Goal: Information Seeking & Learning: Learn about a topic

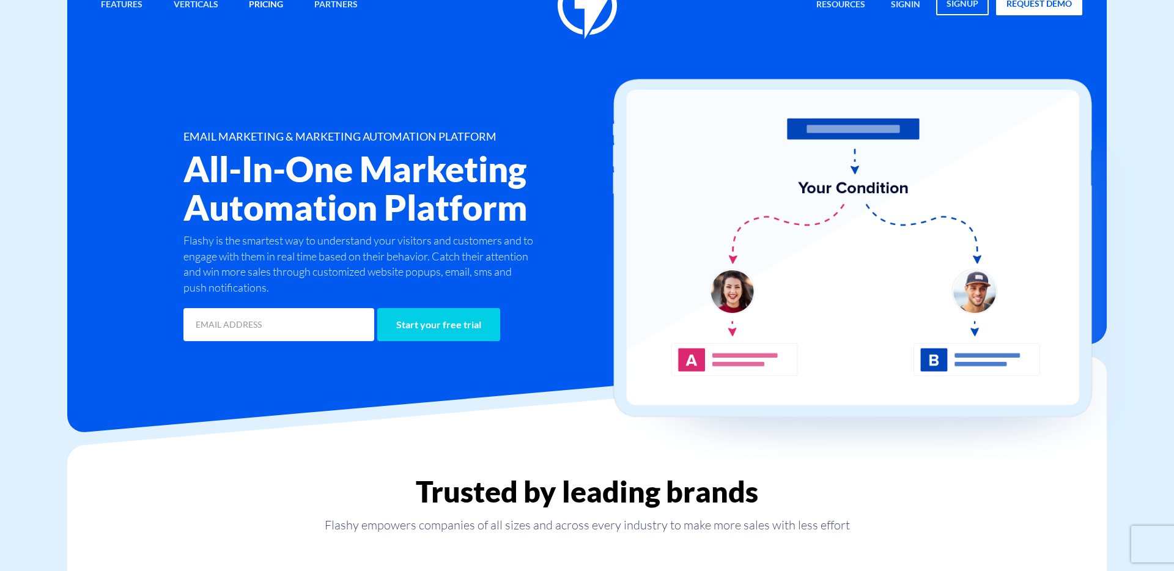
scroll to position [45, 0]
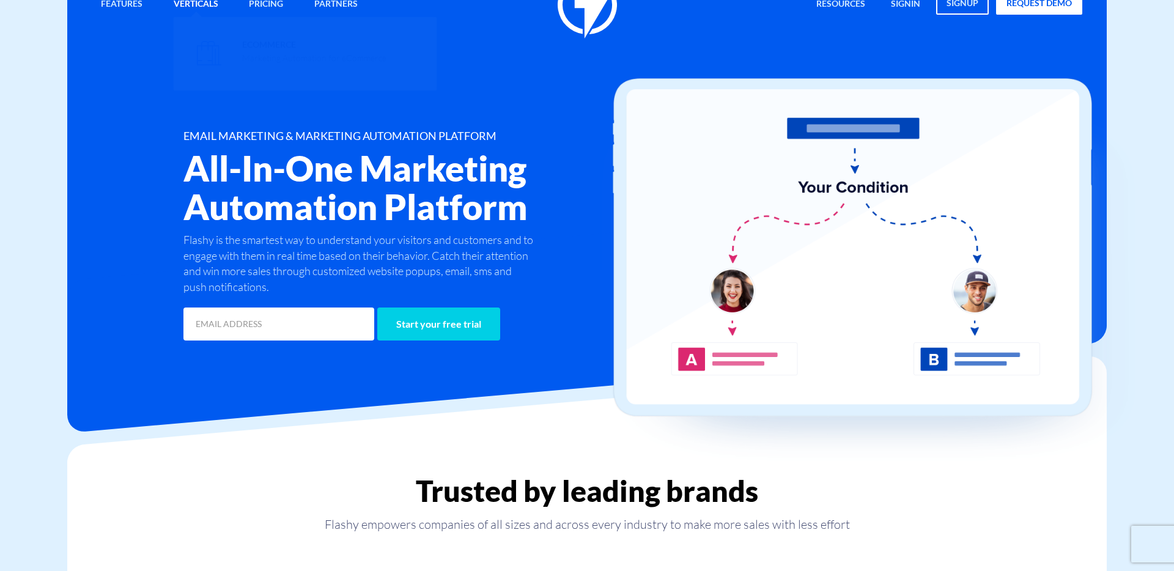
click at [205, 6] on link "Verticals" at bounding box center [195, 4] width 63 height 26
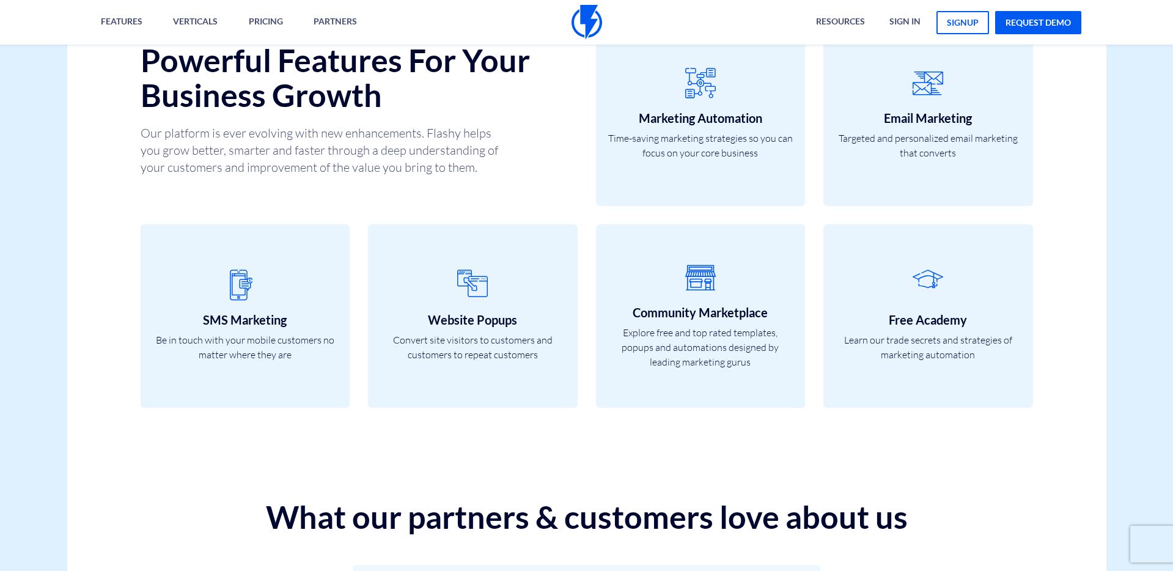
scroll to position [4299, 0]
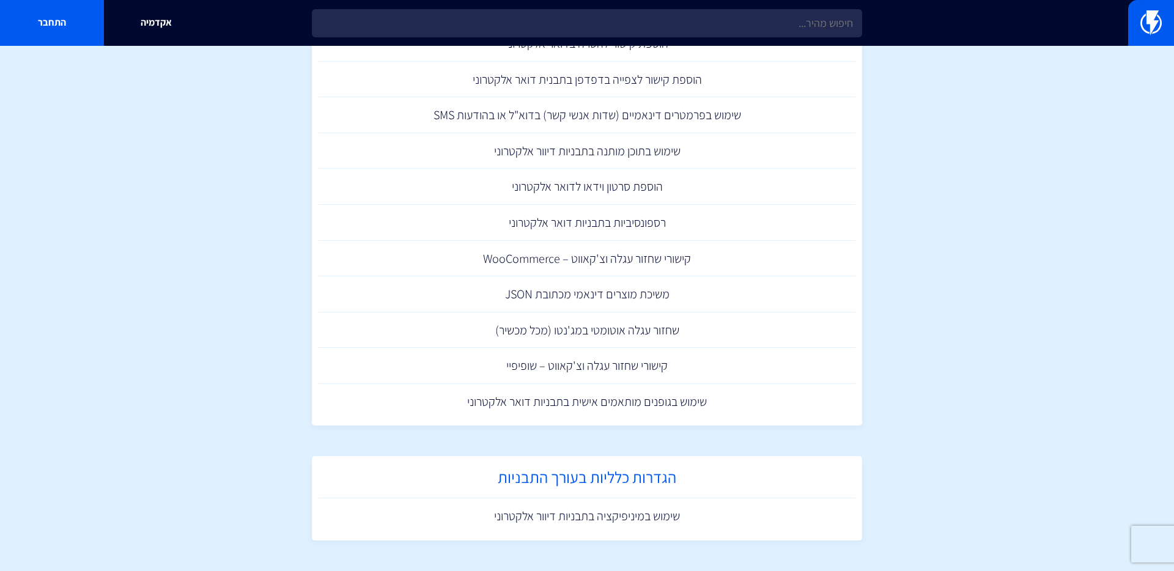
scroll to position [1031, 0]
click at [657, 517] on link "שימוש במיניפיקציה בתבניות דיוור אלקטרוני" at bounding box center [587, 516] width 538 height 36
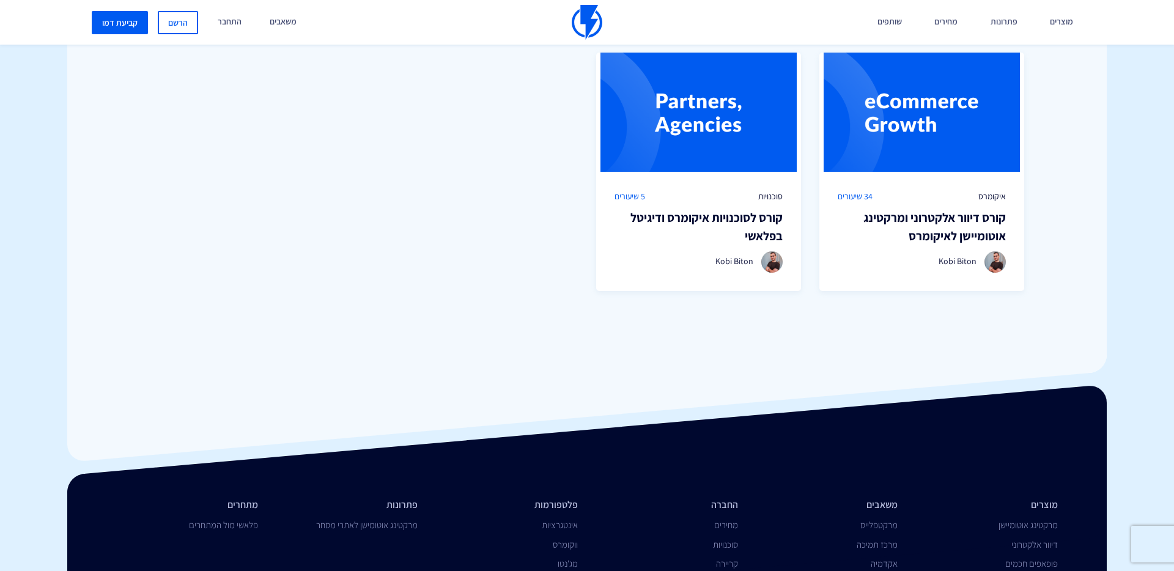
scroll to position [949, 0]
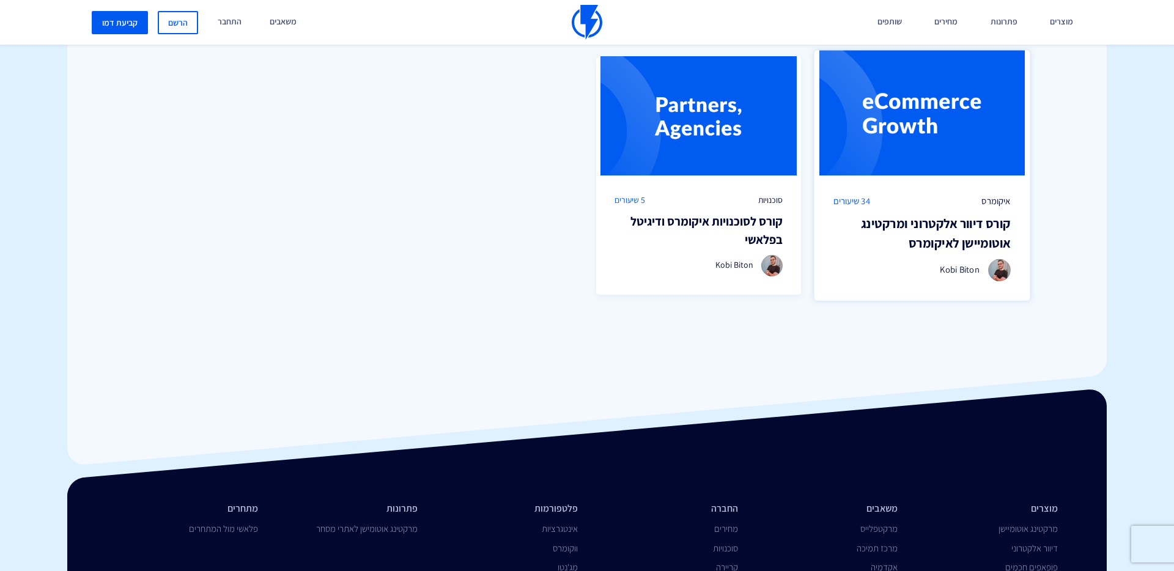
click at [901, 217] on h3 "קורס דיוור אלקטרוני ומרקטינג אוטומיישן לאיקומרס" at bounding box center [921, 233] width 177 height 39
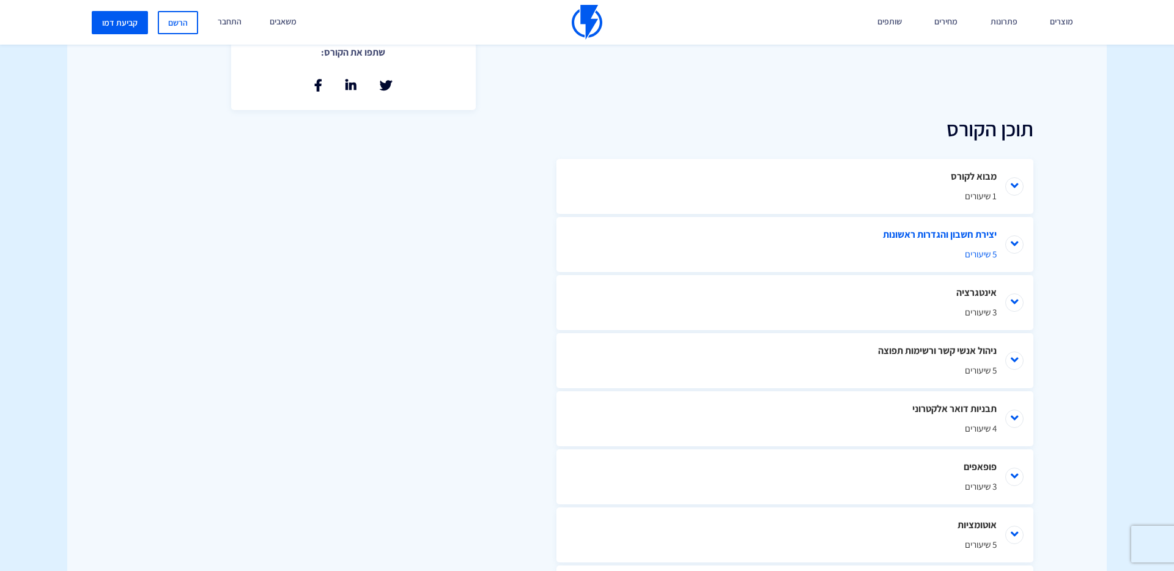
scroll to position [513, 0]
click at [988, 421] on span "4 שיעורים" at bounding box center [794, 426] width 403 height 13
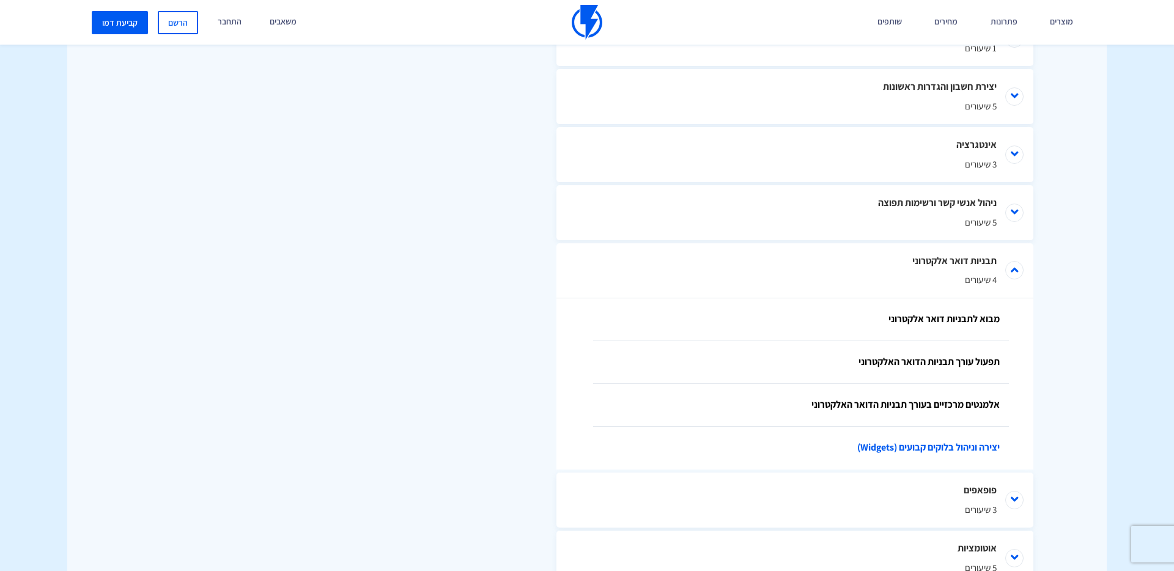
scroll to position [716, 0]
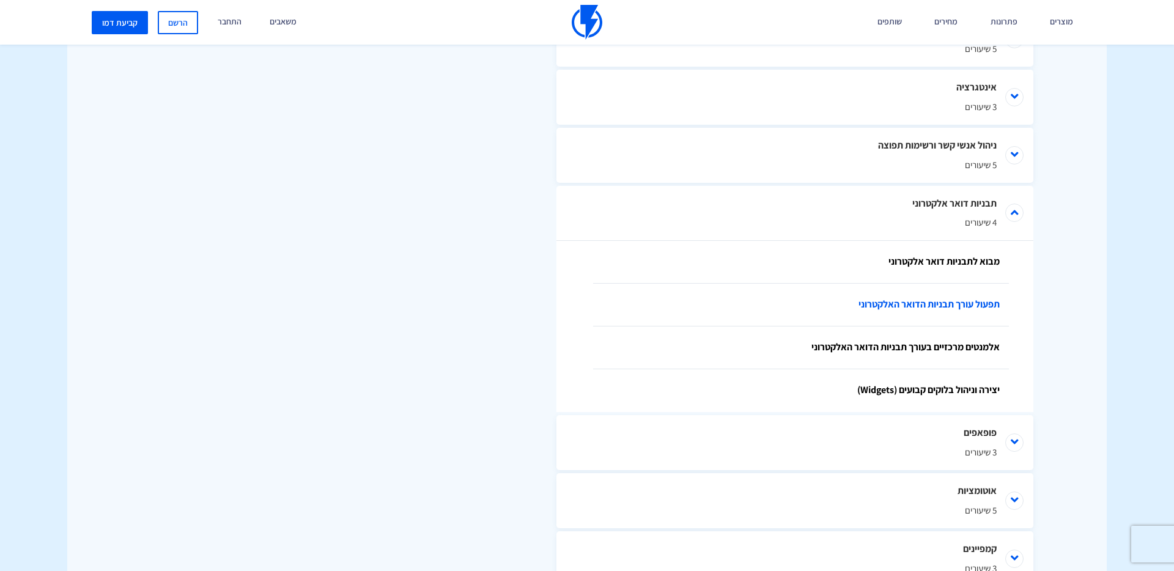
click at [978, 300] on link "תפעול עורך תבניות הדואר האלקטרוני" at bounding box center [801, 305] width 416 height 43
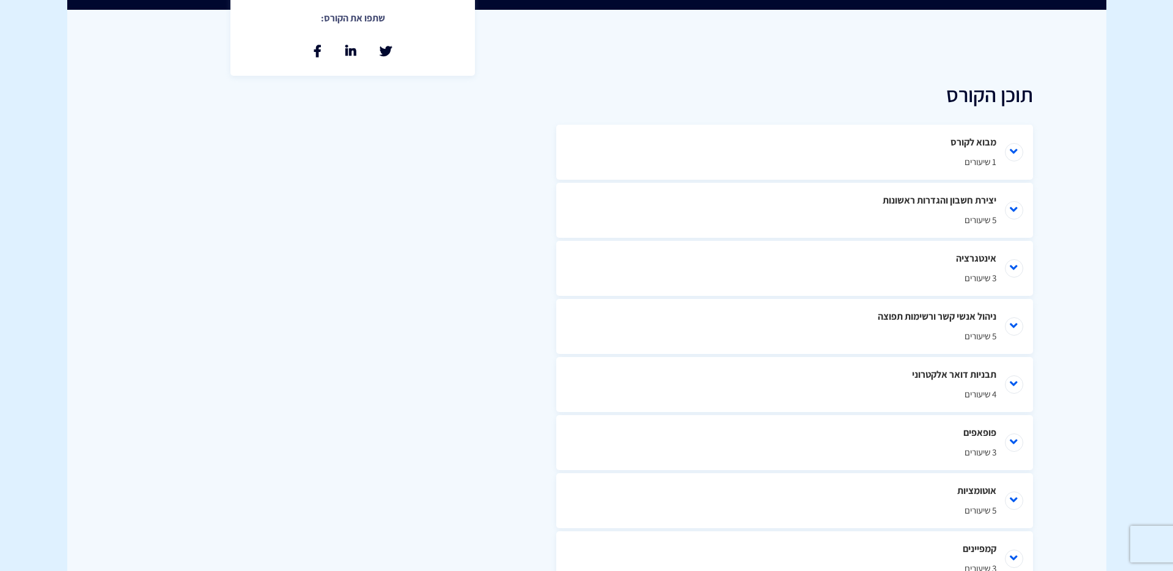
scroll to position [43, 0]
click at [962, 384] on li "תבניות דואר אלקטרוני 4 שיעורים" at bounding box center [794, 384] width 477 height 55
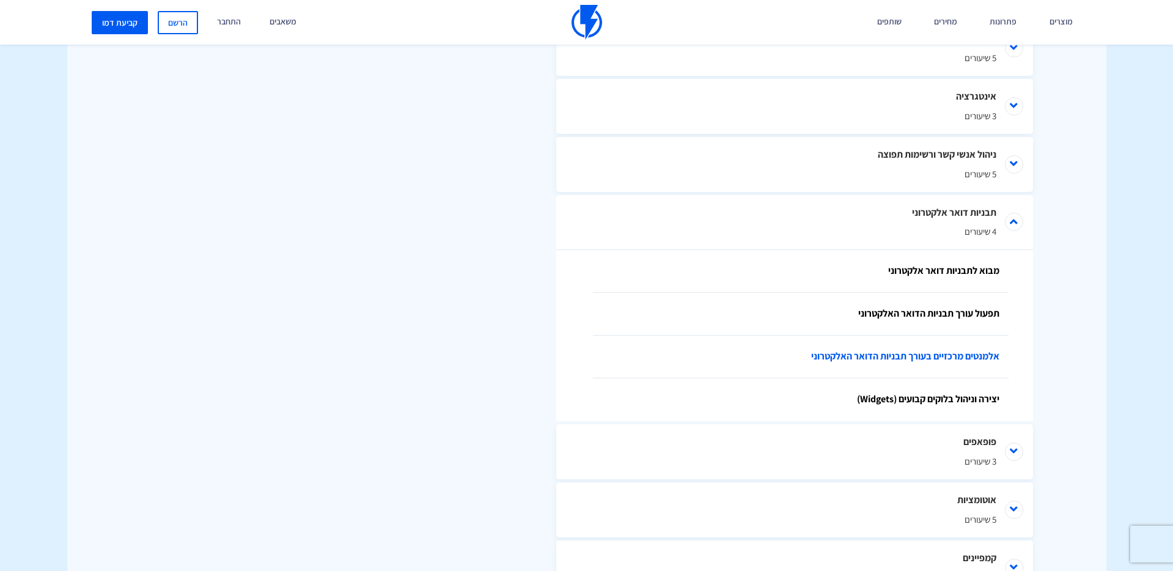
scroll to position [716, 0]
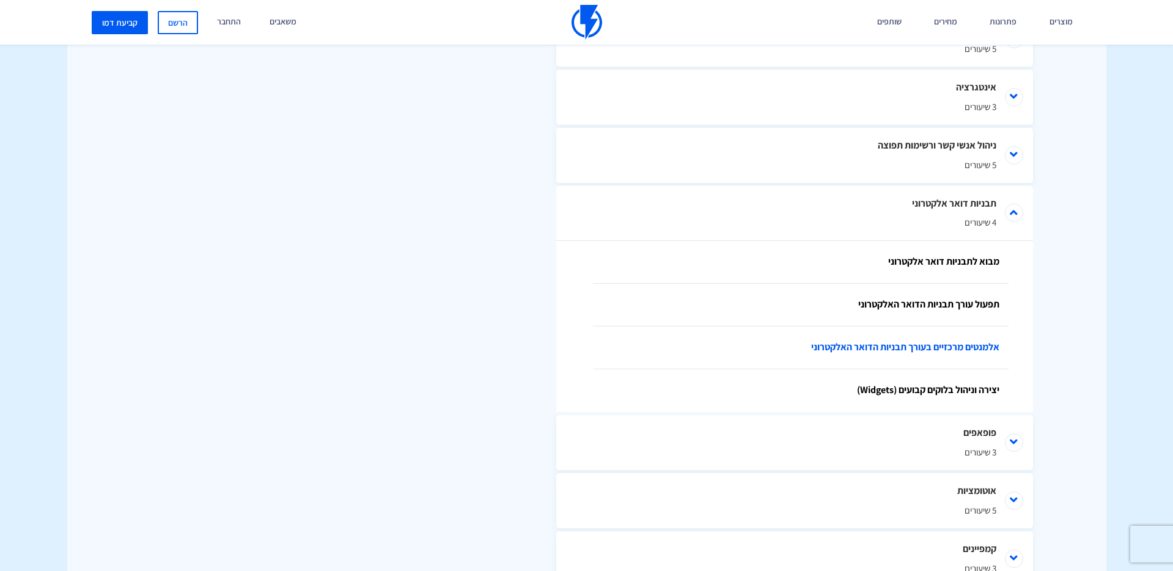
click at [911, 354] on link "אלמנטים מרכזיים בעורך תבניות הדואר האלקטרוני" at bounding box center [801, 347] width 416 height 43
